Goal: Ask a question: Seek information or help from site administrators or community

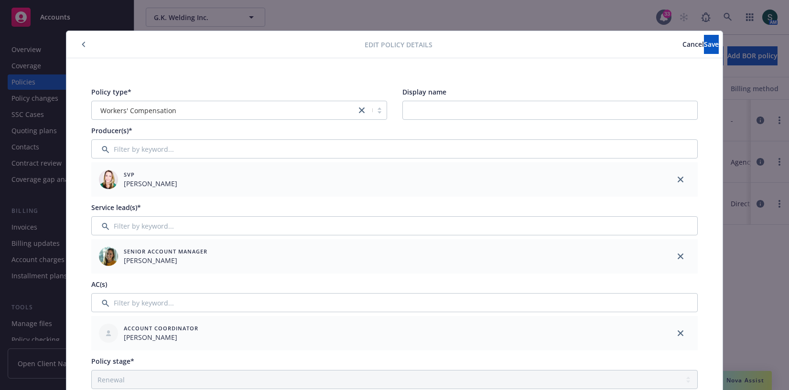
select select "RENEWAL"
select select "12"
click at [80, 46] on button "button" at bounding box center [83, 44] width 11 height 11
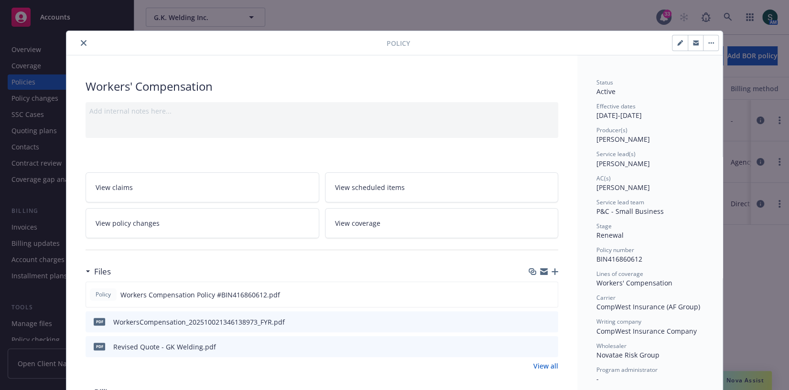
click at [84, 43] on icon "close" at bounding box center [84, 43] width 6 height 6
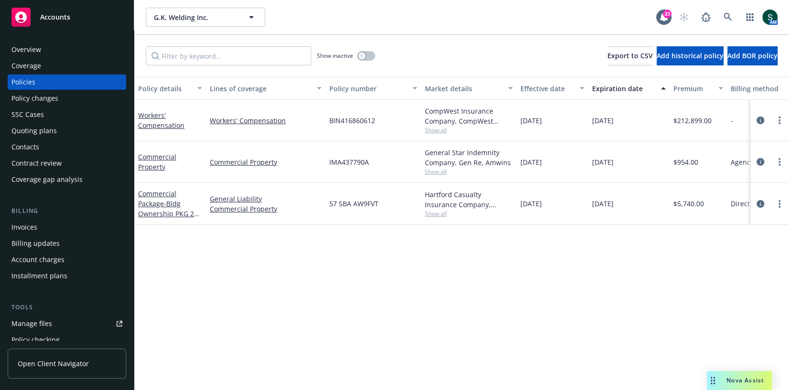
click at [150, 107] on div "Workers' Compensation" at bounding box center [170, 121] width 72 height 42
click at [150, 121] on link "Workers' Compensation" at bounding box center [161, 120] width 46 height 19
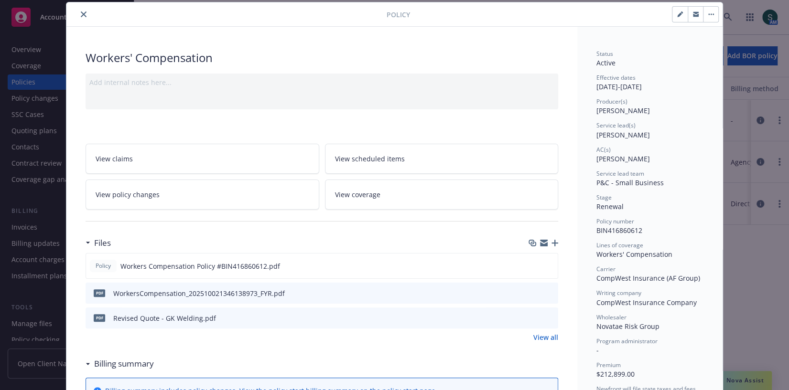
scroll to position [108, 0]
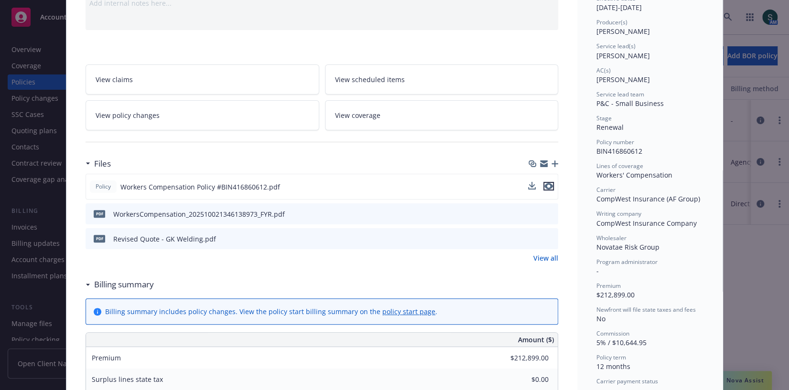
click at [548, 186] on icon "preview file" at bounding box center [548, 186] width 9 height 7
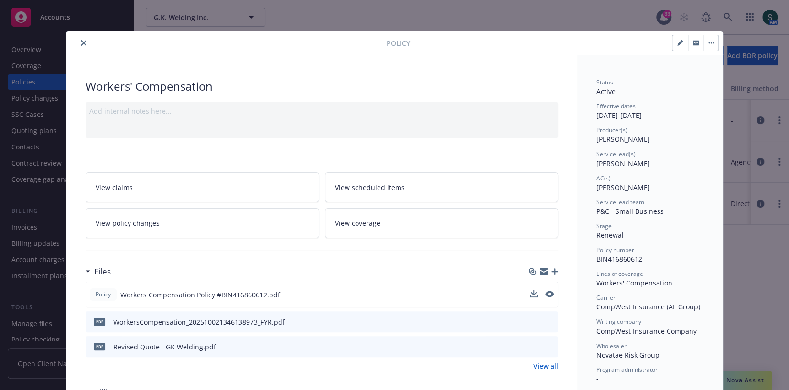
click at [82, 42] on icon "close" at bounding box center [84, 43] width 6 height 6
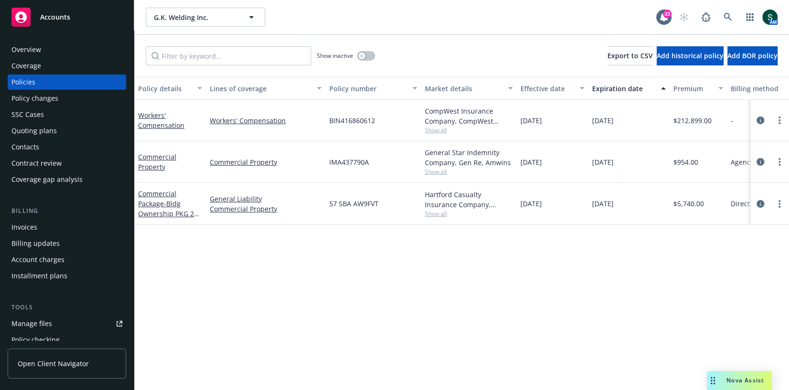
click at [740, 381] on span "Nova Assist" at bounding box center [745, 380] width 38 height 8
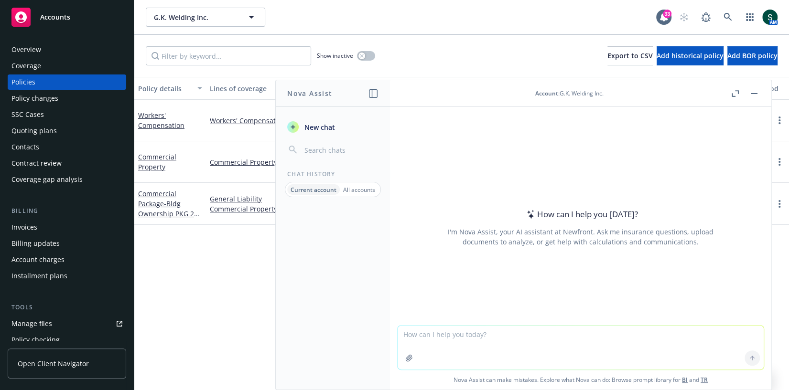
click at [707, 371] on button "Nova Assist" at bounding box center [739, 380] width 65 height 19
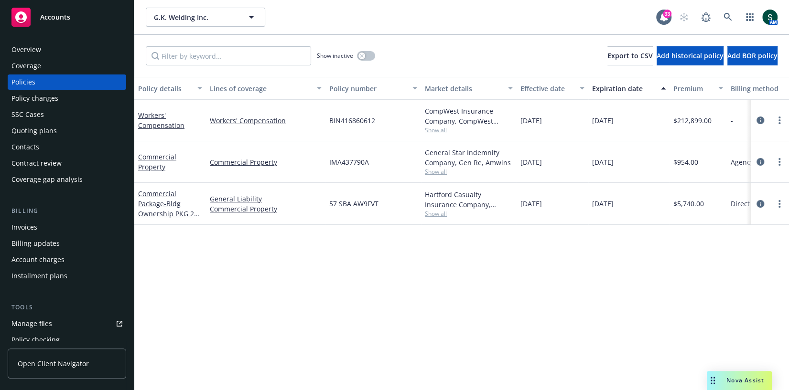
click at [740, 381] on span "Nova Assist" at bounding box center [745, 380] width 38 height 8
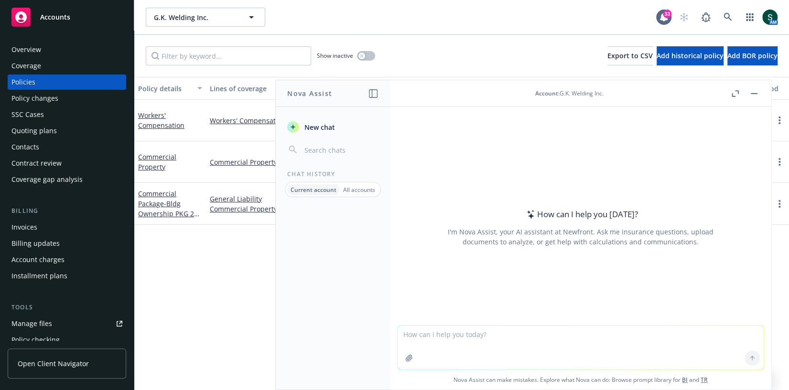
click at [569, 334] on textarea at bounding box center [580, 348] width 366 height 44
type textarea "hi nova, what is the NAICS code for Berkley Industrial Comp?"
